Goal: Complete application form: Complete application form

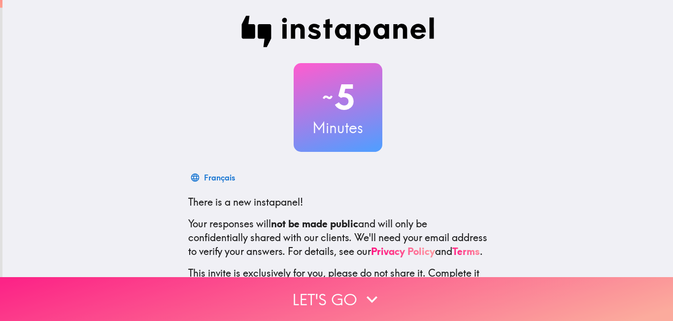
click at [332, 282] on button "Let's go" at bounding box center [336, 299] width 673 height 44
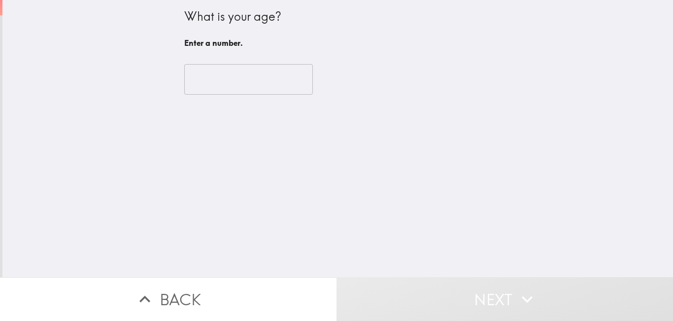
click at [247, 68] on input "number" at bounding box center [248, 79] width 129 height 31
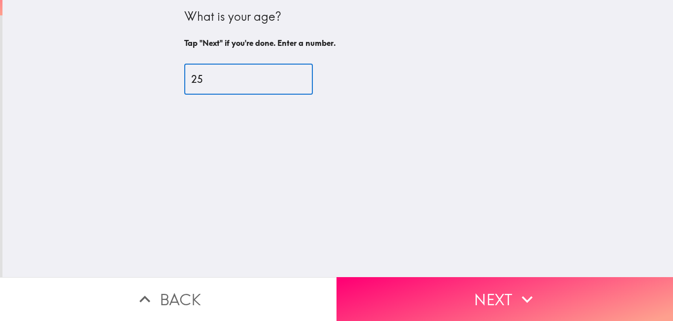
type input "25"
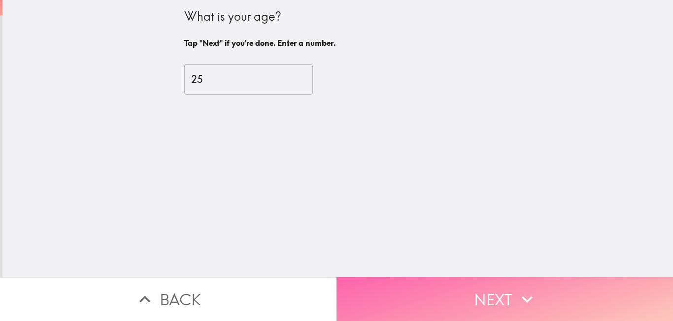
click at [432, 290] on button "Next" at bounding box center [504, 299] width 336 height 44
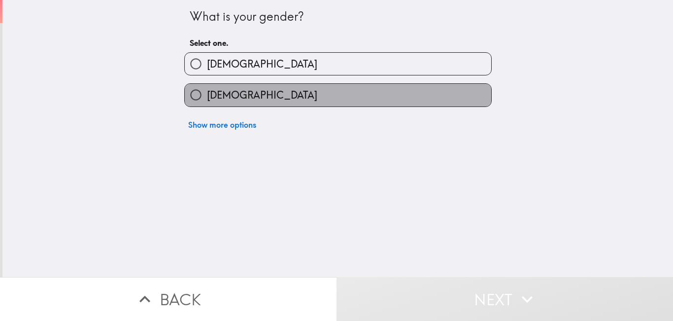
click at [304, 104] on label "[DEMOGRAPHIC_DATA]" at bounding box center [338, 95] width 306 height 22
click at [207, 104] on input "[DEMOGRAPHIC_DATA]" at bounding box center [196, 95] width 22 height 22
radio input "true"
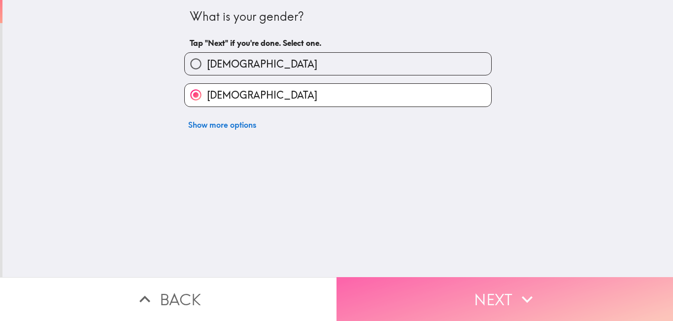
click at [403, 277] on button "Next" at bounding box center [504, 299] width 336 height 44
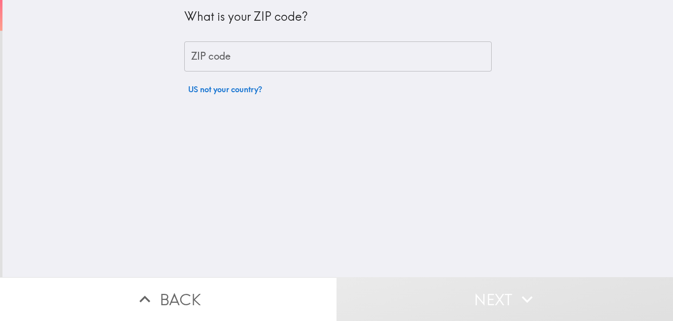
click at [423, 257] on div "What is your ZIP code? ZIP code ZIP code US not your country?" at bounding box center [337, 138] width 670 height 277
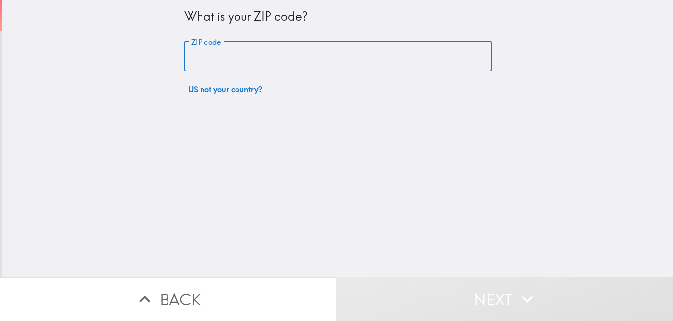
click at [273, 58] on input "ZIP code" at bounding box center [337, 56] width 307 height 31
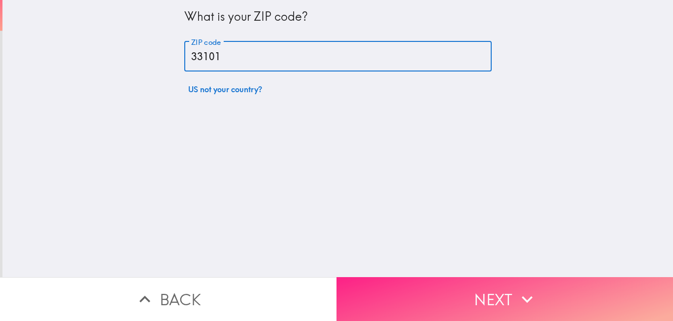
type input "33101"
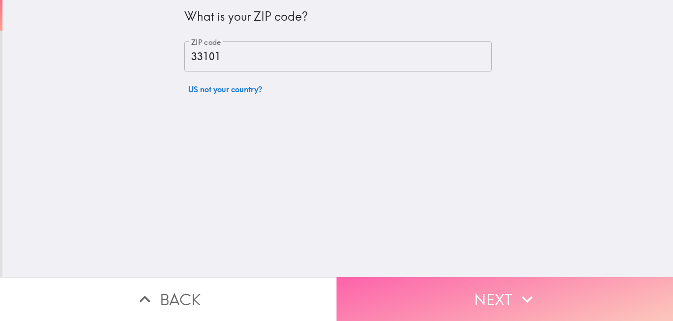
click at [409, 280] on button "Next" at bounding box center [504, 299] width 336 height 44
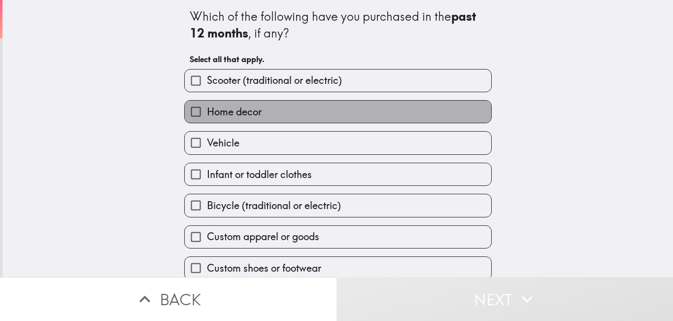
click at [373, 105] on label "Home decor" at bounding box center [338, 111] width 306 height 22
click at [207, 105] on input "Home decor" at bounding box center [196, 111] width 22 height 22
checkbox input "true"
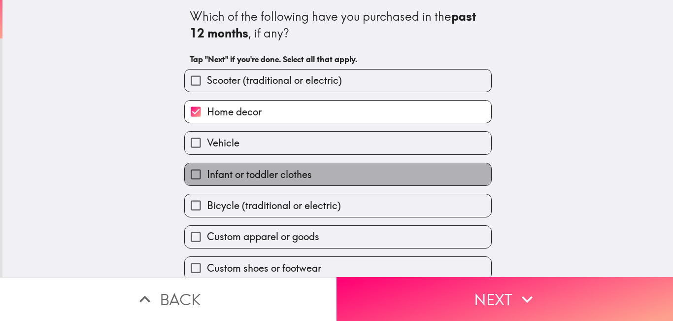
click at [351, 176] on label "Infant or toddler clothes" at bounding box center [338, 174] width 306 height 22
click at [207, 176] on input "Infant or toddler clothes" at bounding box center [196, 174] width 22 height 22
checkbox input "true"
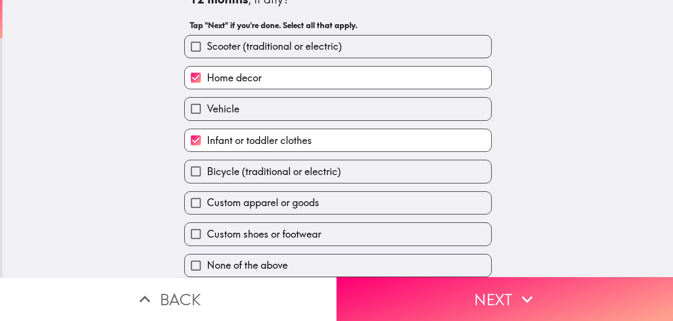
scroll to position [41, 0]
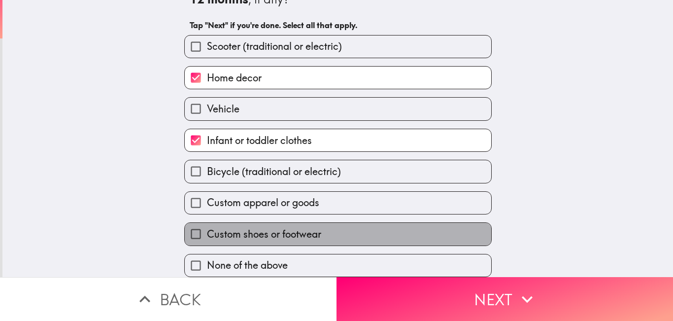
click at [350, 227] on label "Custom shoes or footwear" at bounding box center [338, 234] width 306 height 22
click at [207, 227] on input "Custom shoes or footwear" at bounding box center [196, 234] width 22 height 22
checkbox input "true"
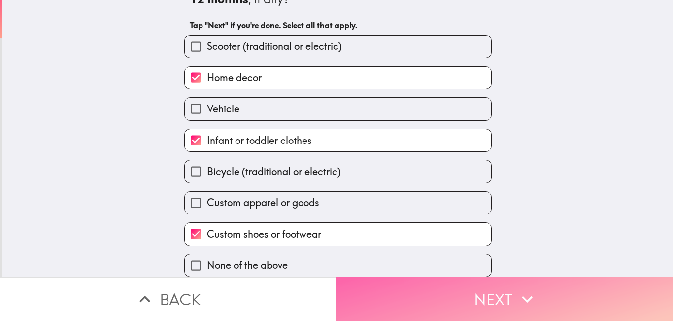
click at [482, 287] on button "Next" at bounding box center [504, 299] width 336 height 44
